Goal: Transaction & Acquisition: Purchase product/service

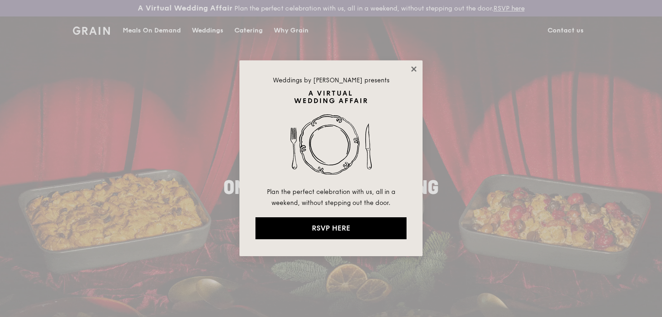
click at [415, 70] on icon at bounding box center [413, 68] width 5 height 5
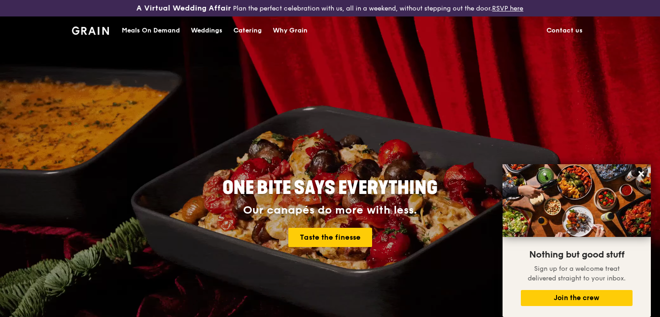
click at [157, 28] on div "Meals On Demand" at bounding box center [151, 30] width 58 height 27
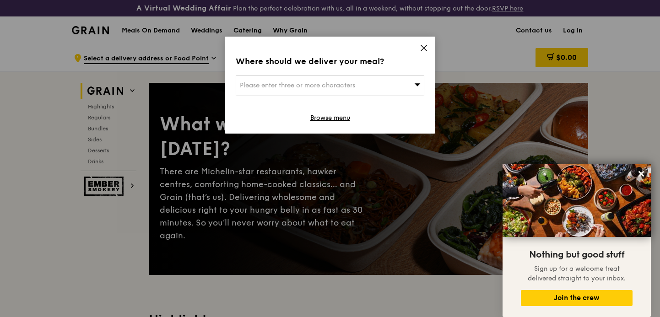
click at [425, 49] on icon at bounding box center [423, 47] width 5 height 5
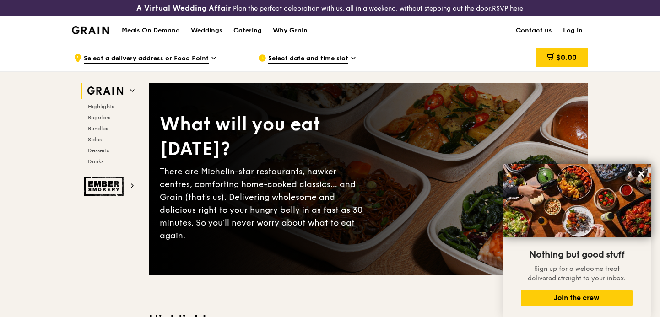
click at [103, 122] on div "Highlights Regulars Bundles Sides Desserts Drinks" at bounding box center [109, 134] width 56 height 62
click at [103, 125] on span "Bundles" at bounding box center [99, 128] width 22 height 6
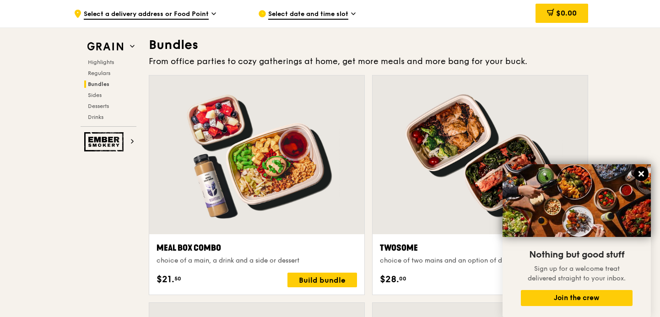
click at [641, 171] on icon at bounding box center [641, 174] width 8 height 8
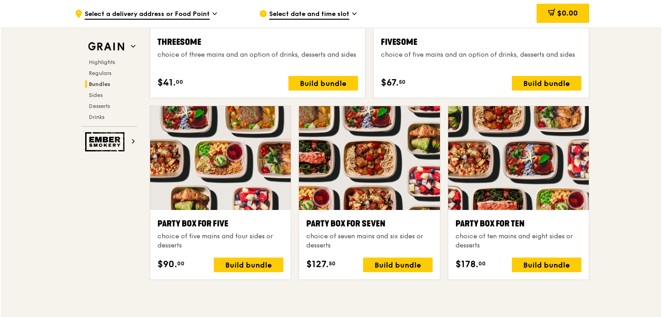
scroll to position [1770, 0]
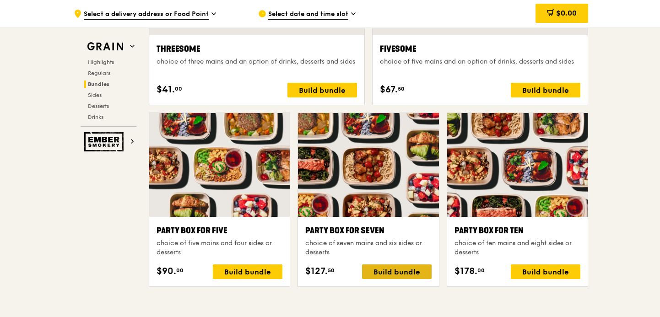
click at [388, 269] on div "Build bundle" at bounding box center [397, 272] width 70 height 15
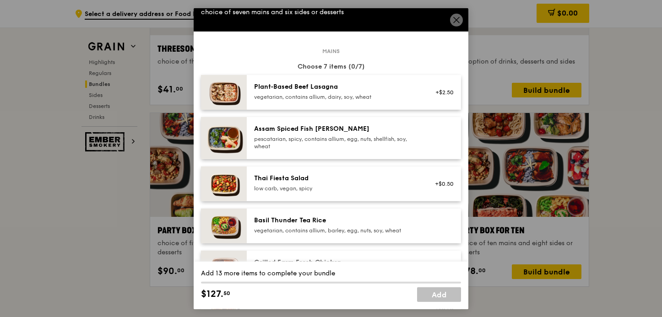
scroll to position [81, 0]
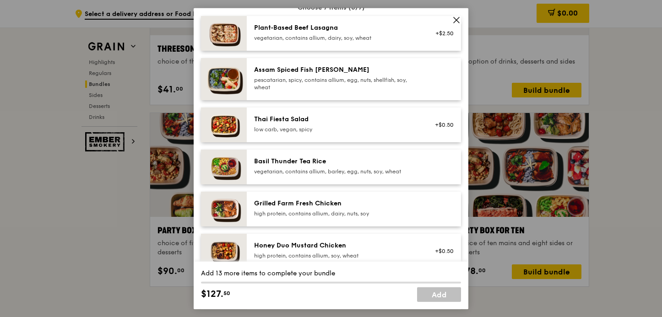
click at [301, 77] on div "pescatarian, spicy, contains allium, egg, nuts, shellfish, soy, wheat" at bounding box center [336, 83] width 164 height 15
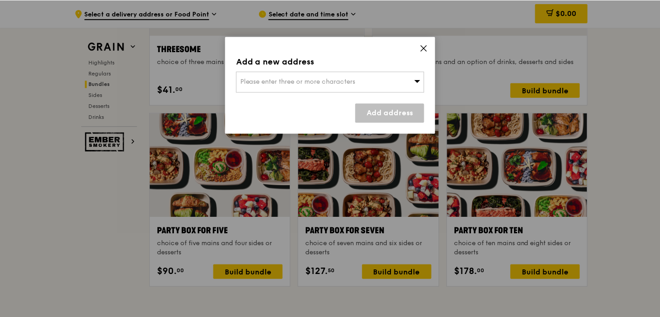
scroll to position [1770, 0]
click at [354, 86] on div "Please enter three or more characters" at bounding box center [330, 81] width 189 height 21
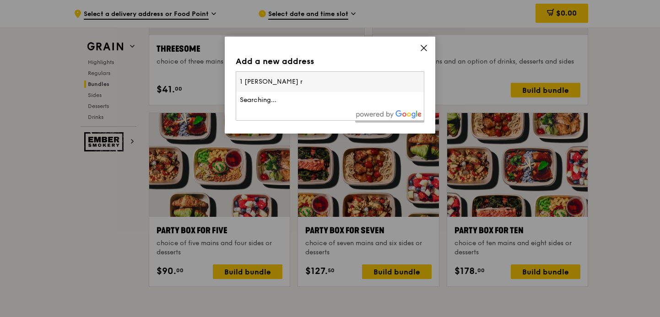
type input "1 [PERSON_NAME]"
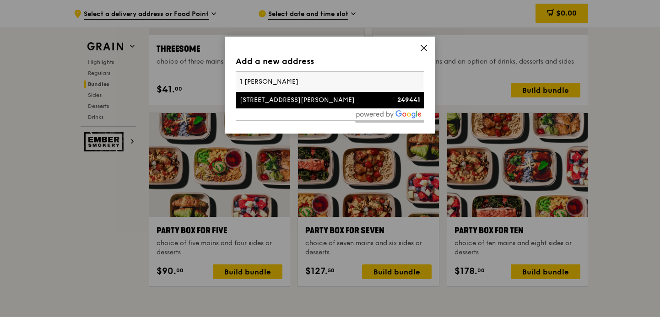
click at [265, 98] on div "[STREET_ADDRESS][PERSON_NAME]" at bounding box center [307, 100] width 135 height 9
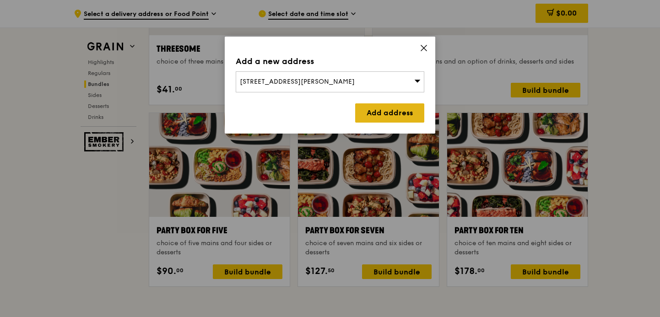
click at [377, 112] on link "Add address" at bounding box center [389, 112] width 69 height 19
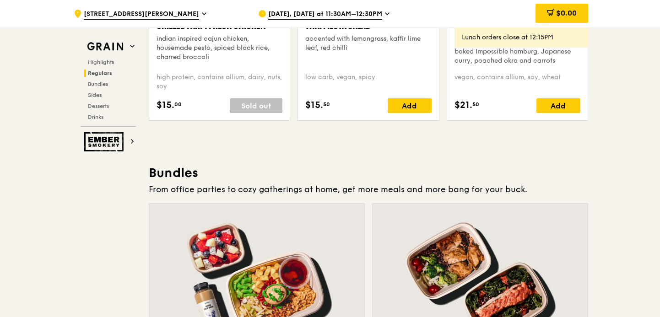
scroll to position [1214, 0]
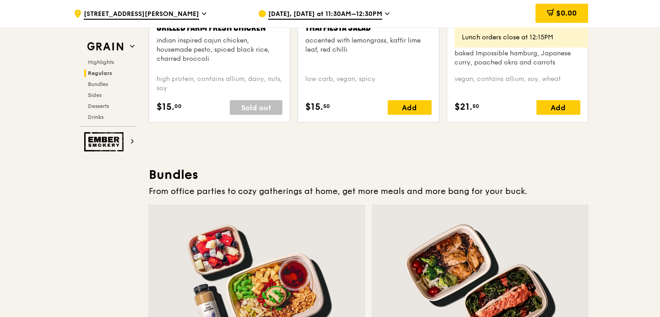
click at [318, 16] on span "[DATE], [DATE] at 11:30AM–12:30PM" at bounding box center [325, 15] width 114 height 10
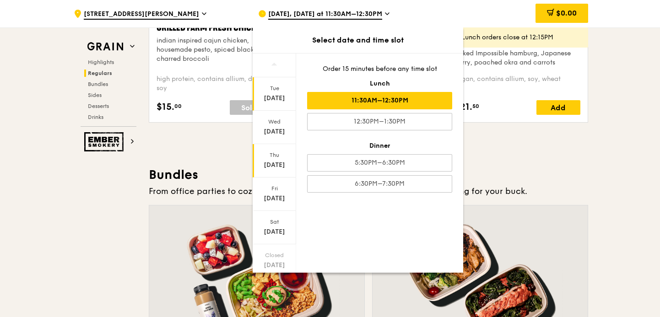
click at [286, 162] on div "[DATE]" at bounding box center [274, 165] width 41 height 9
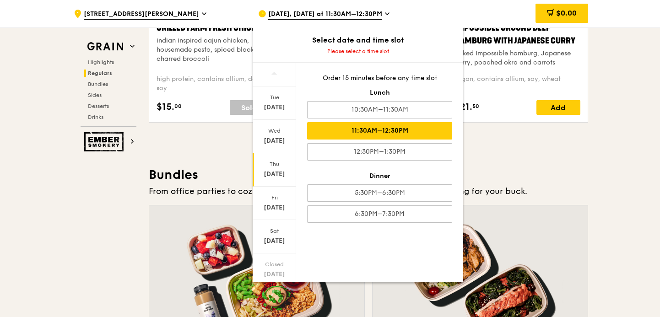
click at [344, 134] on div "11:30AM–12:30PM" at bounding box center [379, 130] width 145 height 17
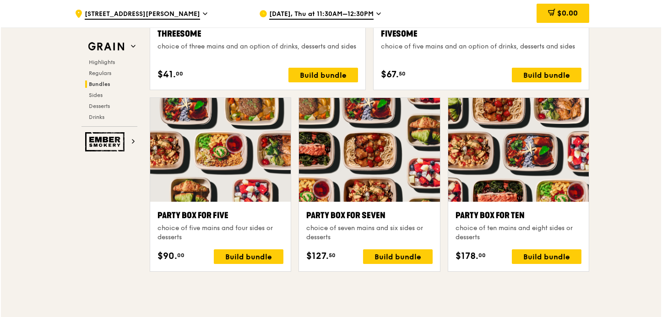
scroll to position [1796, 0]
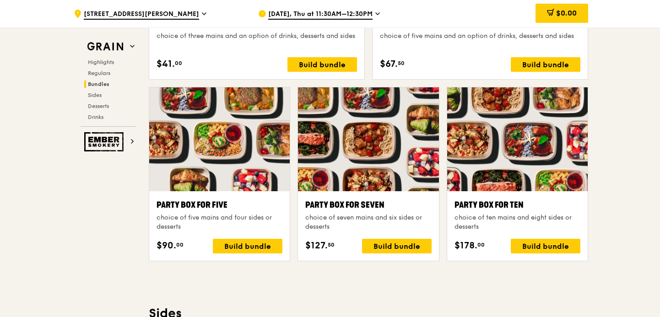
click at [379, 257] on div "Party Box for Seven choice of seven mains and six sides or desserts $127. 50 Bu…" at bounding box center [368, 226] width 141 height 70
click at [382, 249] on div "Build bundle" at bounding box center [397, 246] width 70 height 15
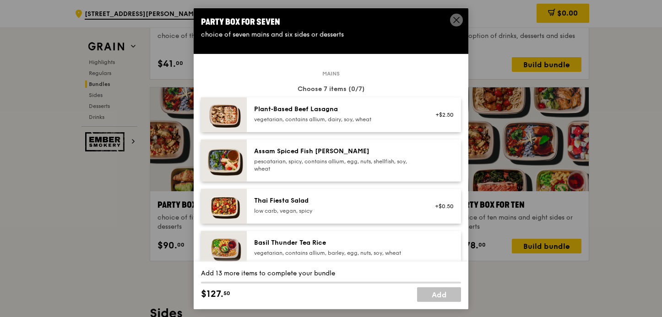
scroll to position [15, 0]
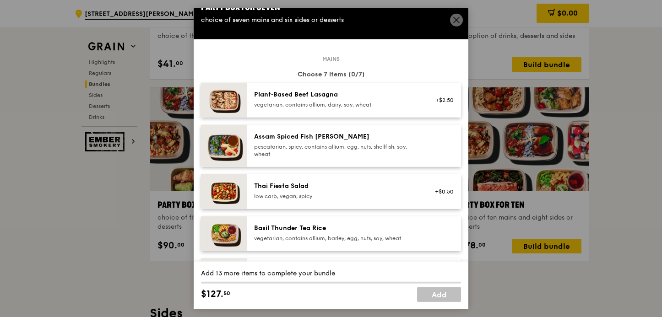
click at [352, 139] on div "Assam Spiced Fish [PERSON_NAME]" at bounding box center [336, 136] width 164 height 9
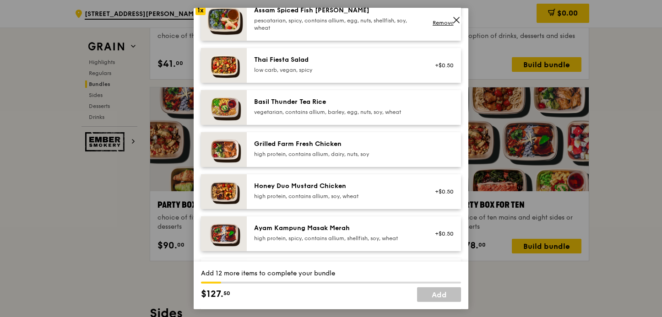
scroll to position [195, 0]
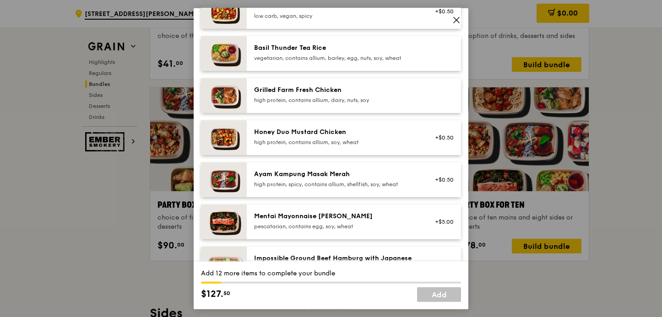
click at [318, 99] on div "high protein, contains allium, dairy, nuts, soy" at bounding box center [336, 99] width 164 height 7
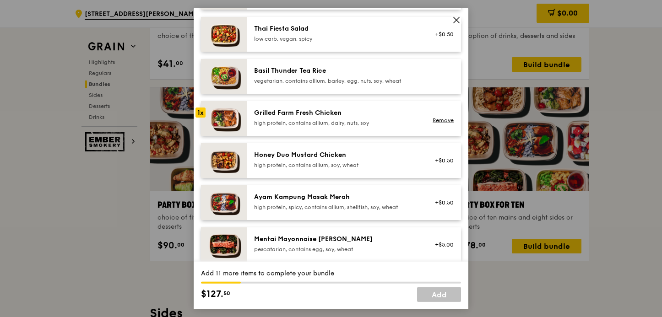
scroll to position [175, 0]
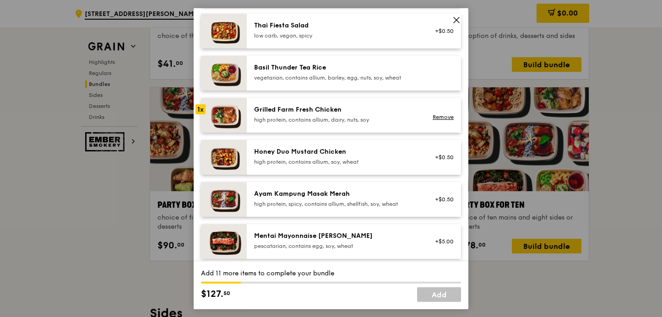
click at [309, 163] on div "high protein, contains allium, soy, wheat" at bounding box center [336, 161] width 164 height 7
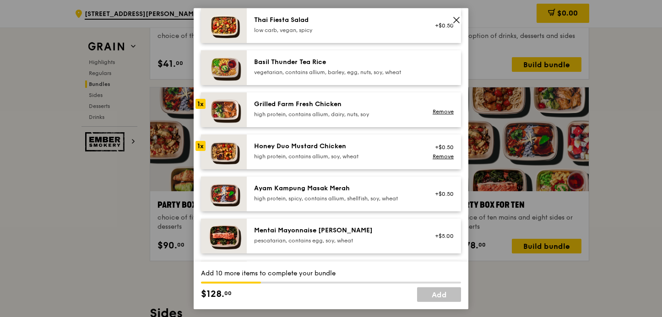
scroll to position [182, 0]
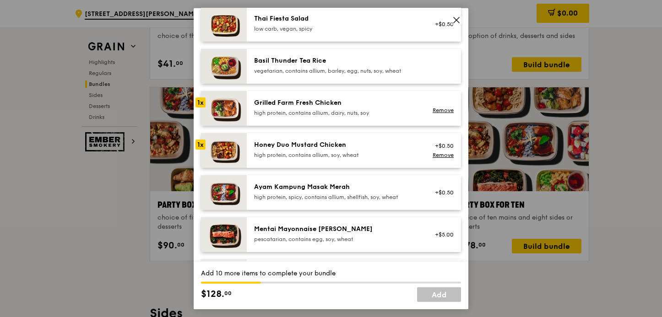
click at [354, 199] on div "high protein, spicy, contains allium, shellfish, soy, wheat" at bounding box center [336, 196] width 164 height 7
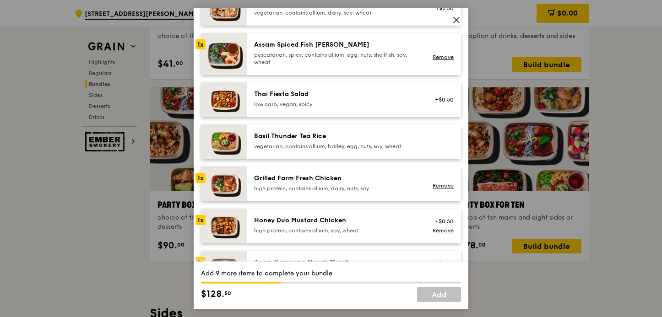
scroll to position [19, 0]
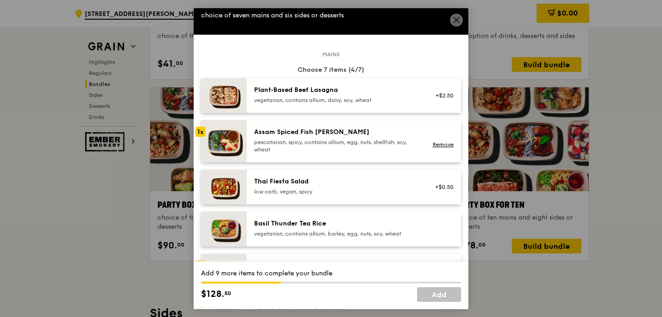
click at [337, 189] on div "low carb, vegan, spicy" at bounding box center [336, 191] width 164 height 7
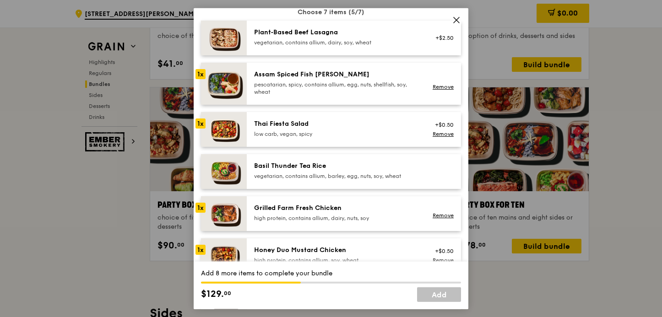
scroll to position [99, 0]
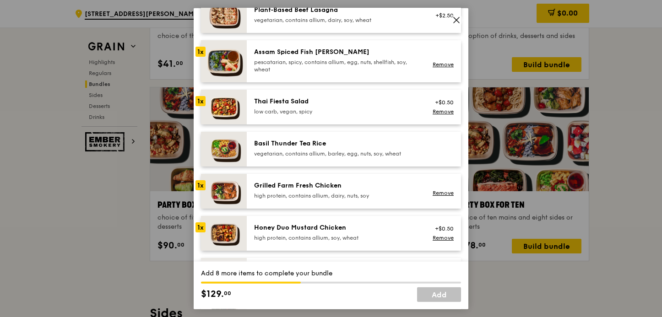
click at [342, 140] on div "Basil Thunder Tea Rice" at bounding box center [336, 143] width 164 height 9
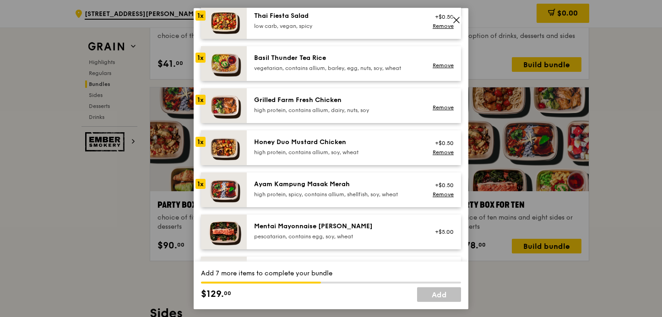
scroll to position [184, 0]
click at [248, 98] on div "Grilled Farm Fresh Chicken high protein, contains allium, dairy, nuts, soy Remo…" at bounding box center [354, 105] width 214 height 35
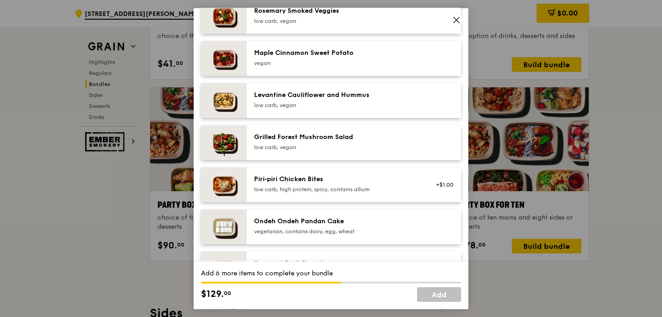
scroll to position [475, 0]
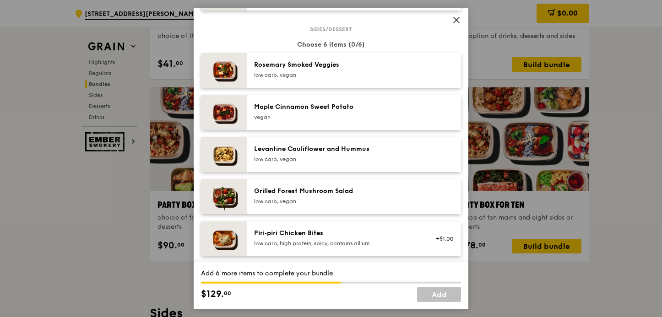
click at [355, 120] on div "vegan" at bounding box center [336, 116] width 164 height 7
click at [356, 161] on div "low carb, vegan" at bounding box center [336, 158] width 164 height 7
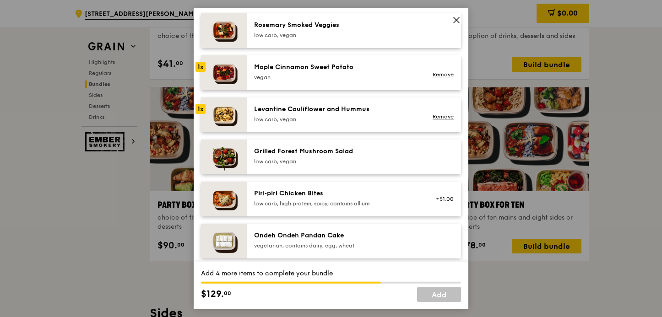
scroll to position [500, 0]
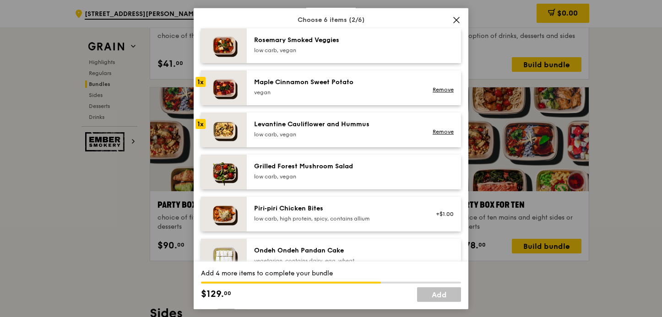
click at [414, 47] on div "[PERSON_NAME] Smoked Veggies low carb, vegan" at bounding box center [336, 45] width 175 height 20
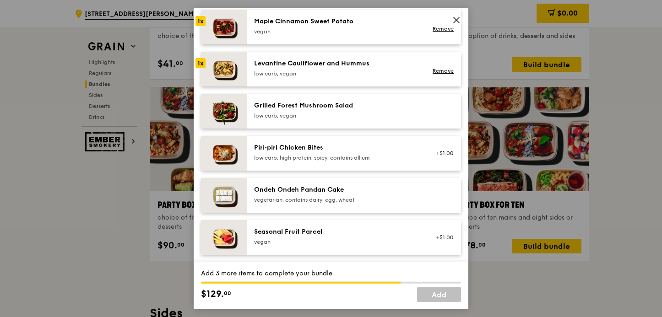
scroll to position [544, 0]
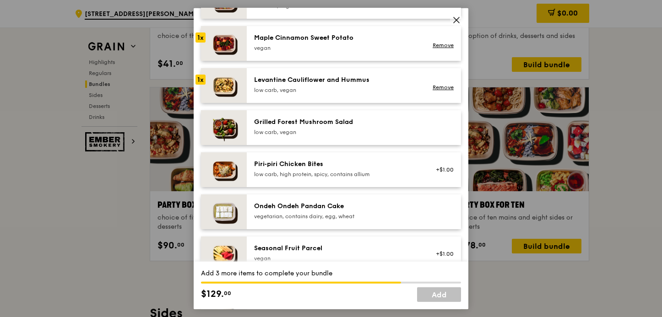
click at [346, 130] on div "low carb, vegan" at bounding box center [336, 131] width 164 height 7
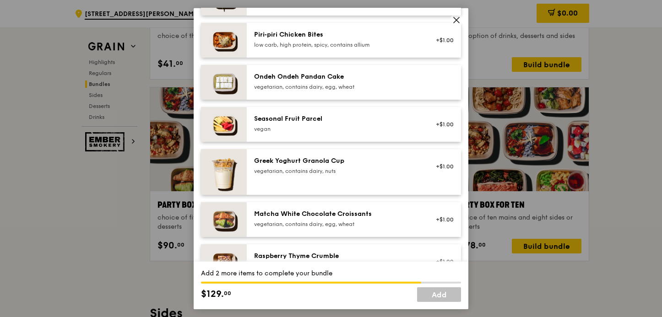
scroll to position [630, 0]
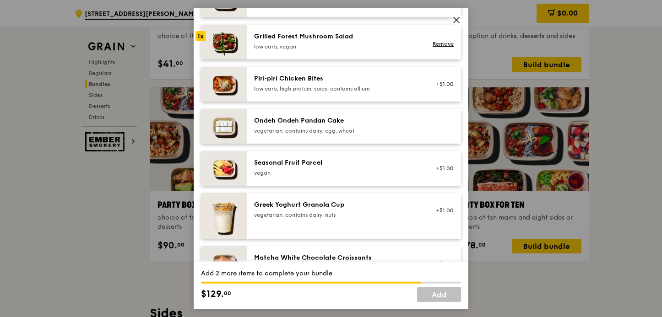
click at [424, 126] on div at bounding box center [441, 126] width 35 height 20
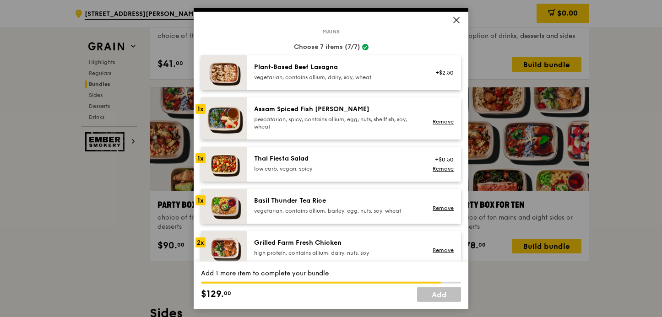
scroll to position [0, 0]
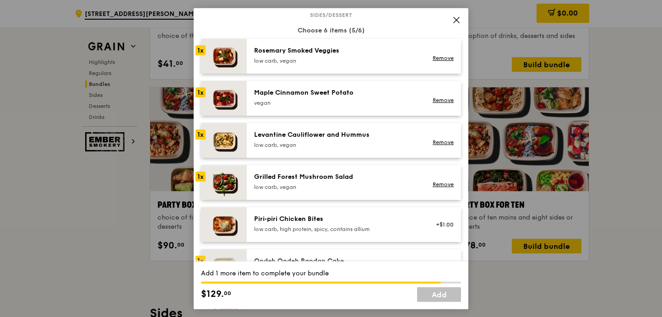
click at [329, 101] on div "vegan" at bounding box center [336, 102] width 164 height 7
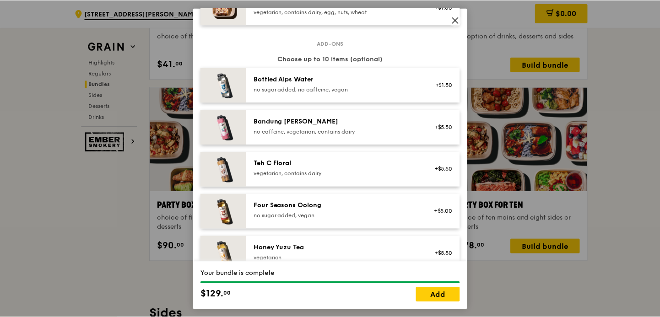
scroll to position [1112, 0]
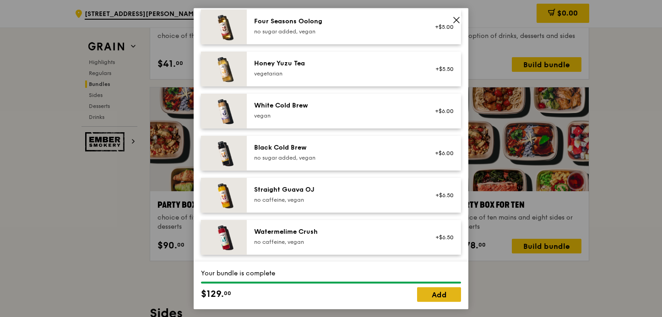
click at [438, 297] on link "Add" at bounding box center [439, 294] width 44 height 15
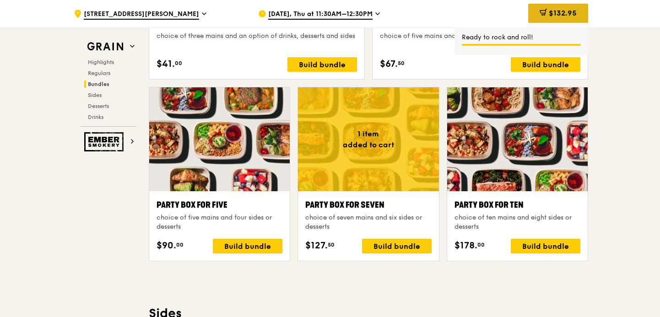
click at [552, 16] on span "$132.95" at bounding box center [563, 13] width 28 height 9
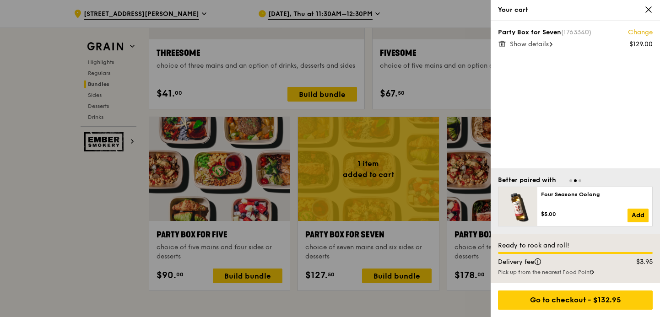
scroll to position [1786, 0]
